Goal: Check status: Check status

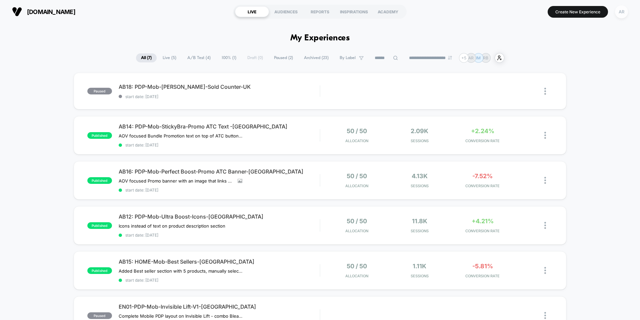
click at [623, 11] on div "AR" at bounding box center [621, 11] width 13 height 13
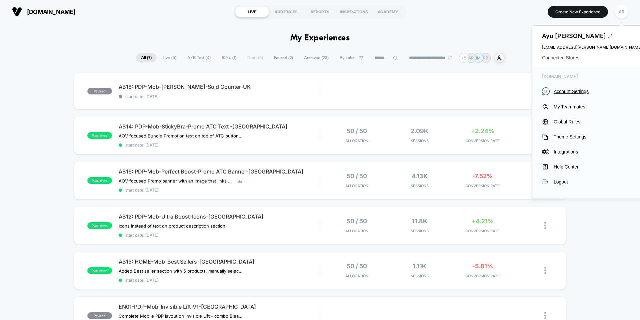
click at [579, 57] on span "Connected Stores" at bounding box center [592, 57] width 100 height 5
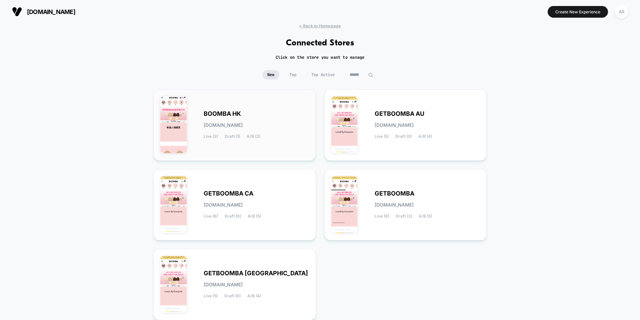
click at [219, 112] on span "BOOMBA HK" at bounding box center [222, 113] width 37 height 5
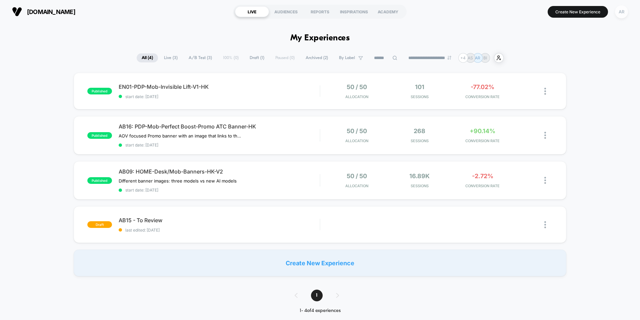
click at [622, 12] on div "AR" at bounding box center [621, 11] width 13 height 13
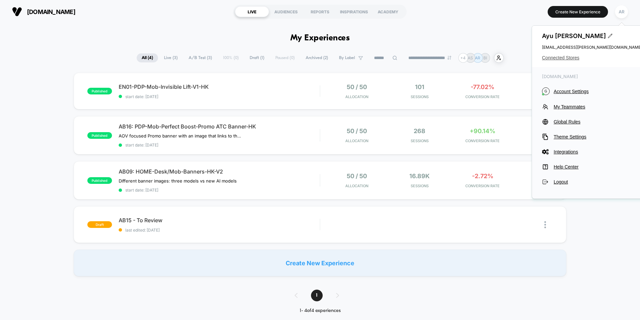
click at [569, 56] on span "Connected Stores" at bounding box center [592, 57] width 100 height 5
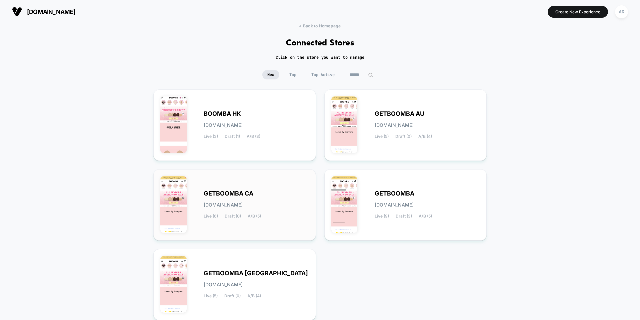
click at [264, 192] on div "GETBOOMBA CA [DOMAIN_NAME] Live (6) Draft (0) A/B (5)" at bounding box center [256, 204] width 105 height 27
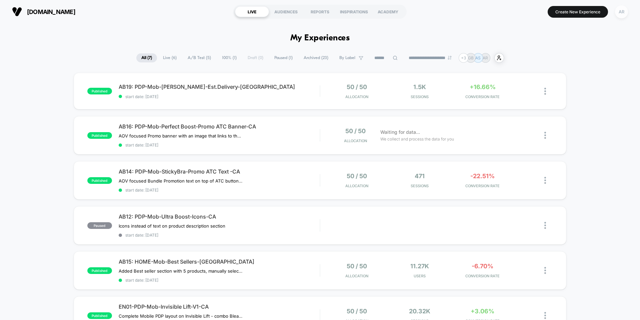
click at [618, 12] on div "AR" at bounding box center [621, 11] width 13 height 13
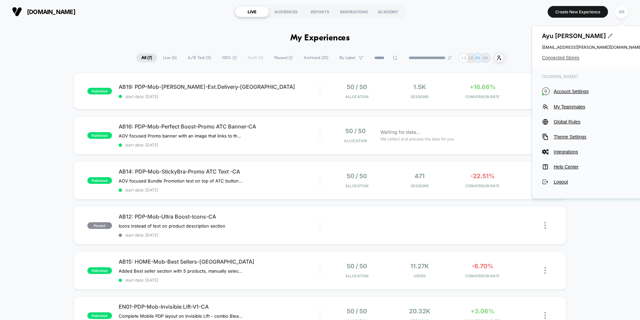
click at [558, 59] on span "Connected Stores" at bounding box center [592, 57] width 100 height 5
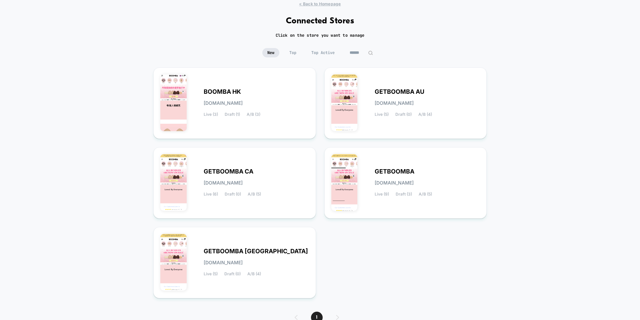
scroll to position [54, 0]
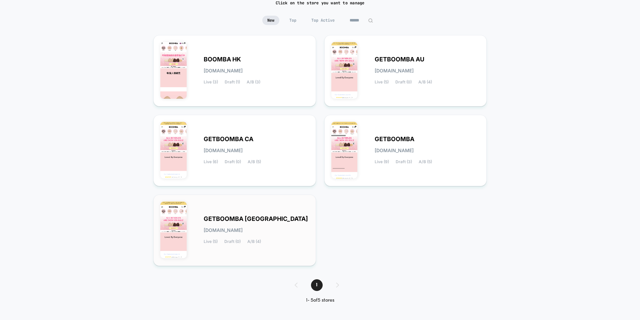
click at [280, 213] on div "GETBOOMBA UK [DOMAIN_NAME] Live (5) Draft (0) A/B (4)" at bounding box center [234, 229] width 149 height 57
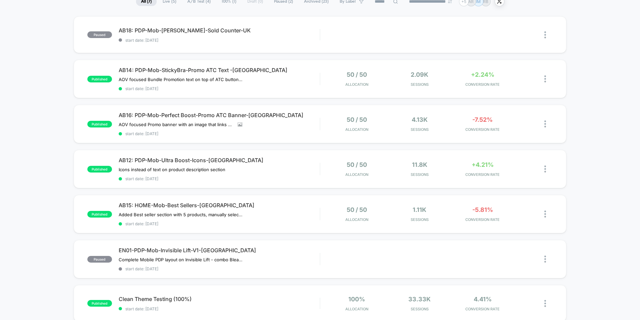
scroll to position [67, 0]
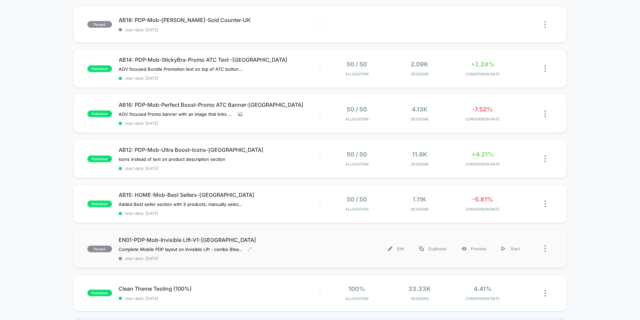
click at [304, 237] on span "EN01-PDP-Mob-Invisible Lift-V1-[GEOGRAPHIC_DATA]" at bounding box center [219, 239] width 201 height 7
